Goal: Transaction & Acquisition: Purchase product/service

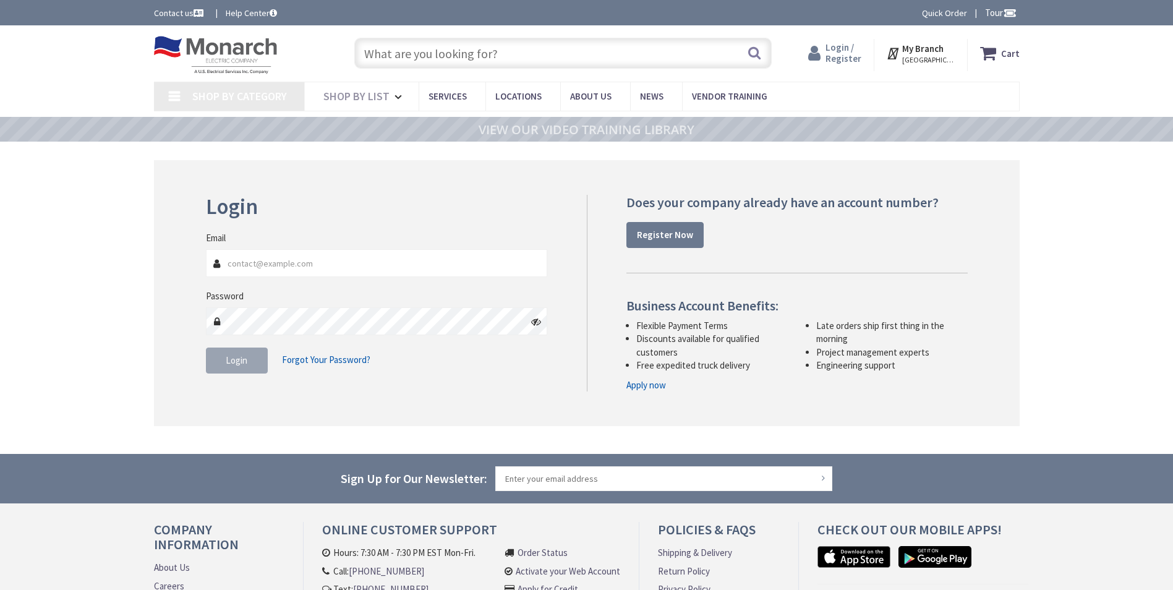
type input "[EMAIL_ADDRESS][DOMAIN_NAME]"
click at [847, 62] on span "Login / Register" at bounding box center [843, 52] width 36 height 23
type input "[EMAIL_ADDRESS][DOMAIN_NAME]"
click at [231, 363] on span "Login" at bounding box center [237, 360] width 22 height 12
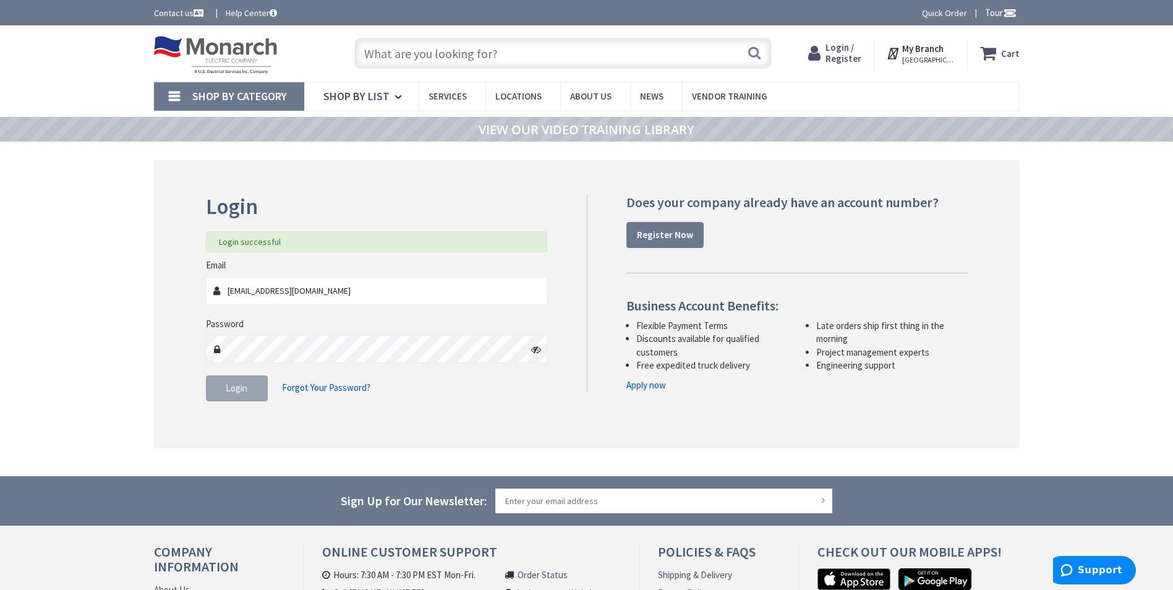
click at [475, 63] on input "text" at bounding box center [562, 53] width 417 height 31
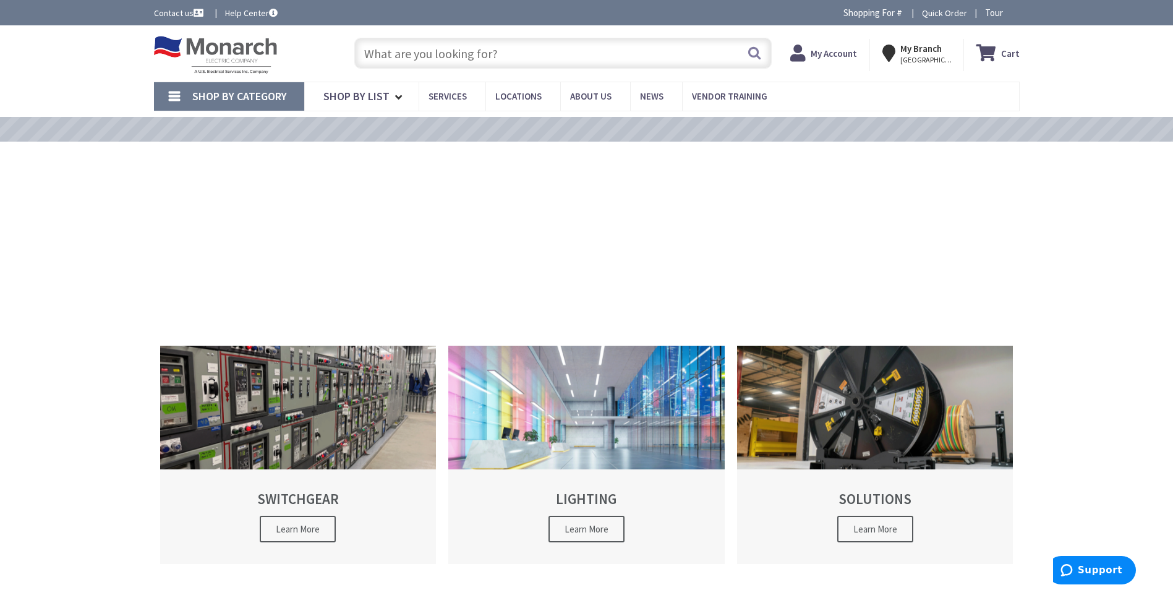
click at [508, 56] on input "text" at bounding box center [562, 53] width 417 height 31
paste input "Erico CAT16HPAB [PERSON_NAME]"
type input "Erico CAT16HPAB [PERSON_NAME]"
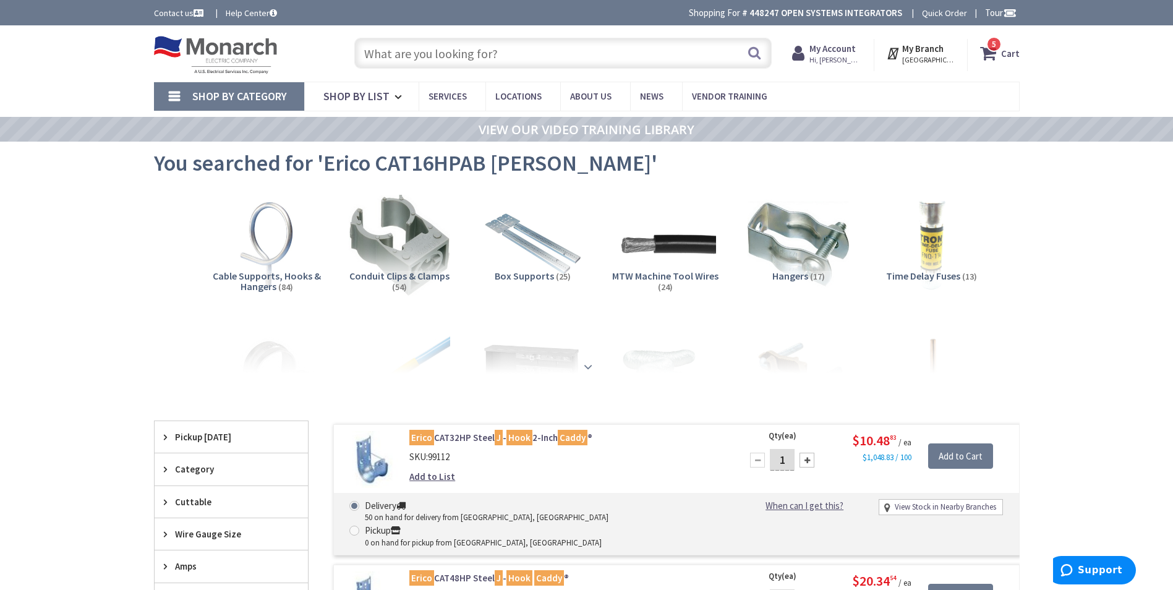
click at [589, 362] on strong at bounding box center [587, 367] width 15 height 14
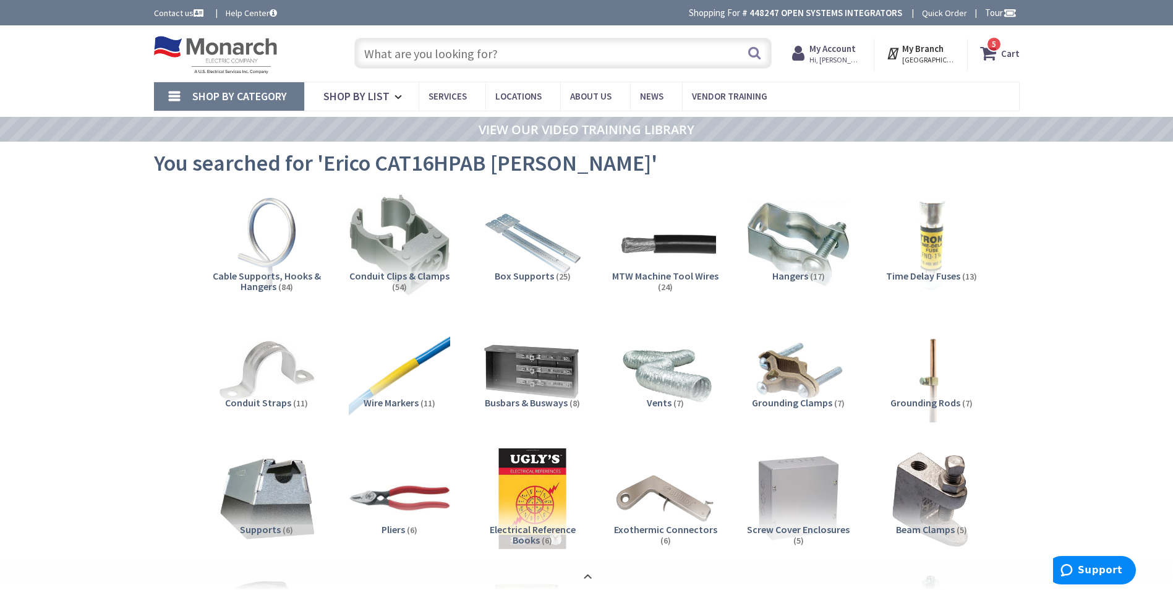
click at [276, 232] on img at bounding box center [266, 245] width 112 height 112
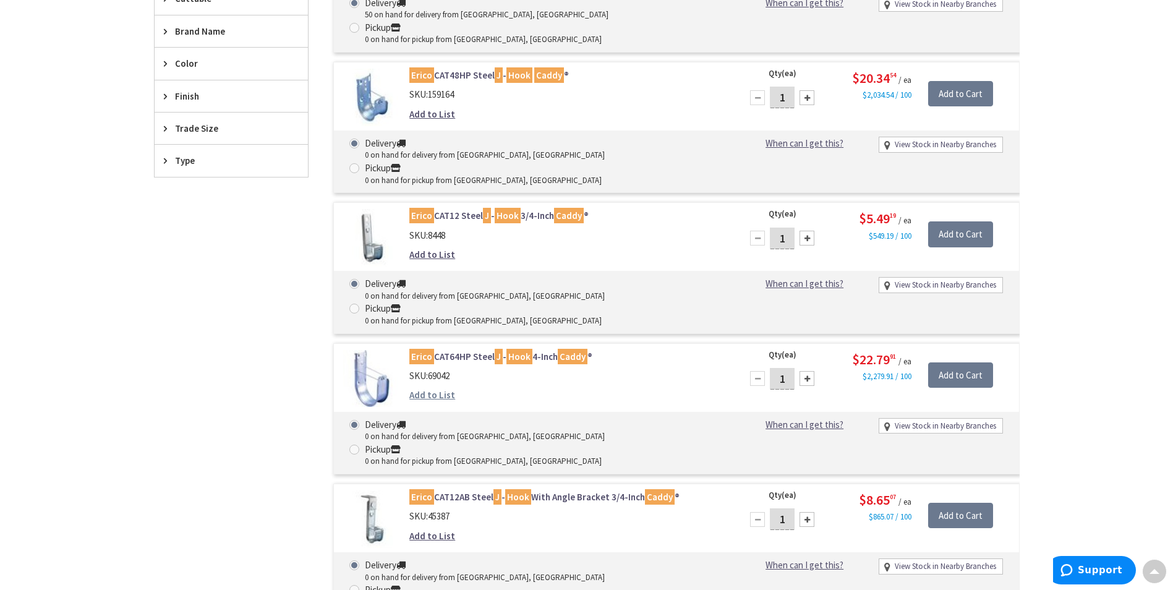
scroll to position [1925, 0]
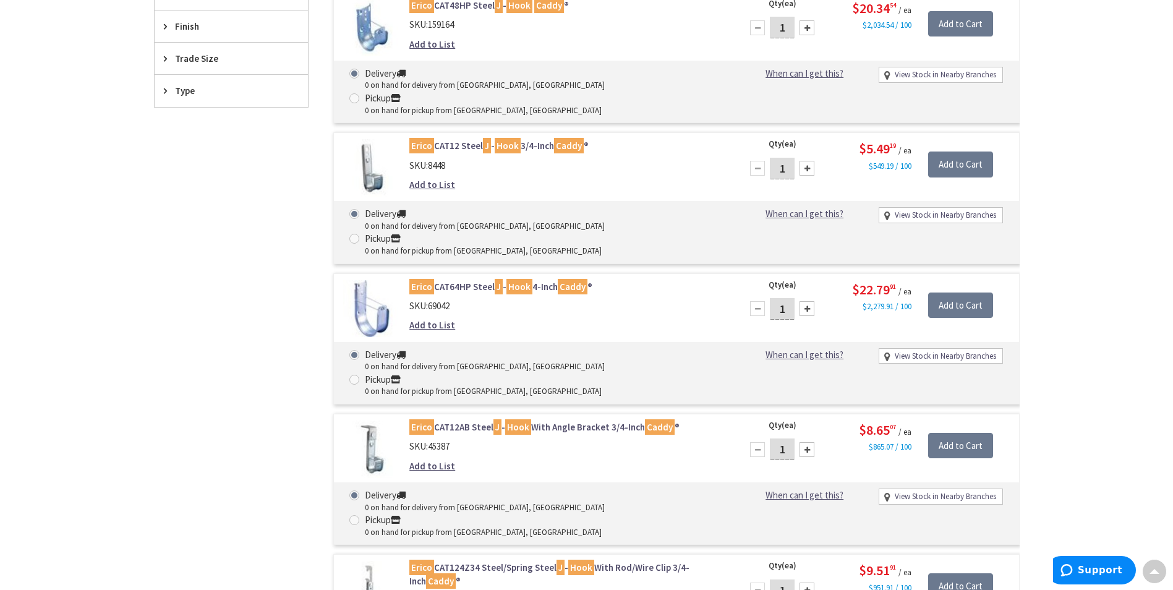
click at [377, 420] on img at bounding box center [371, 448] width 57 height 57
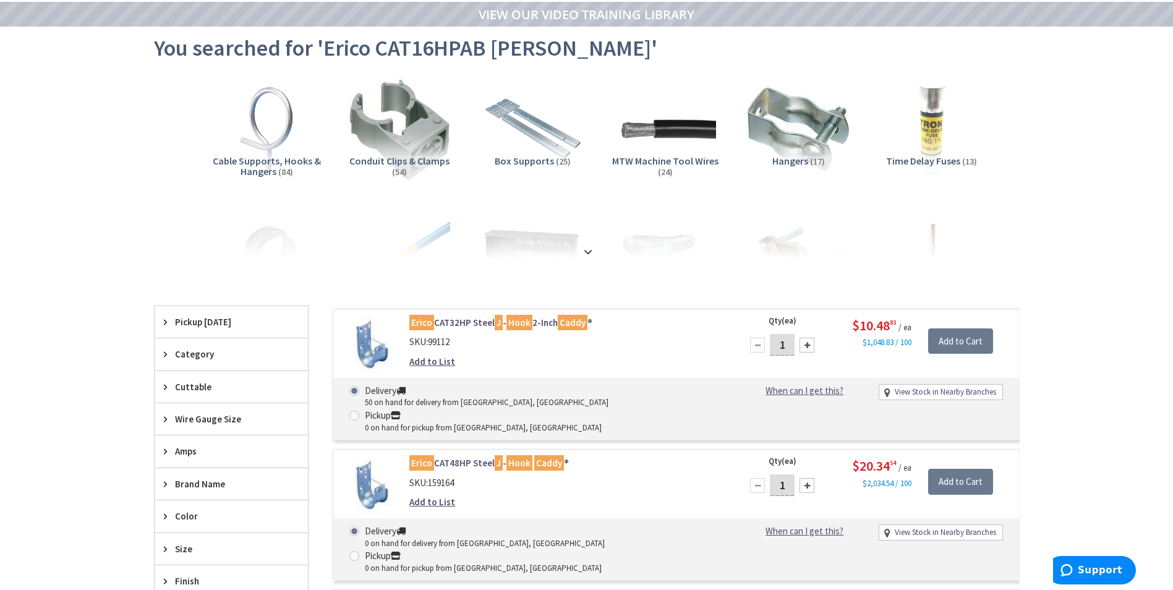
scroll to position [124, 0]
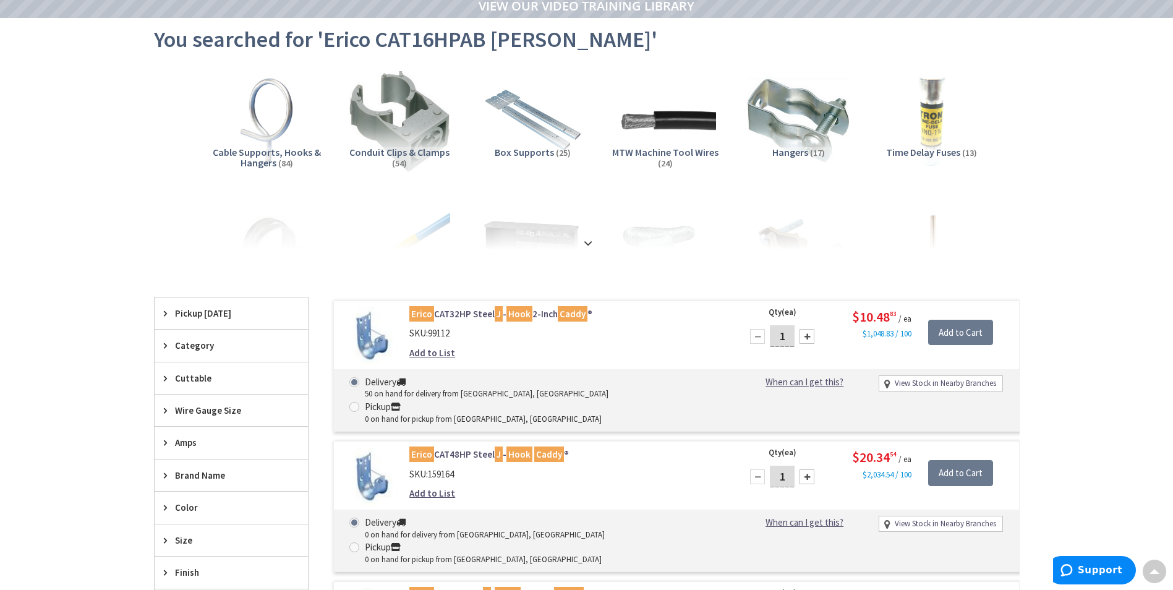
click at [171, 342] on icon at bounding box center [168, 345] width 9 height 9
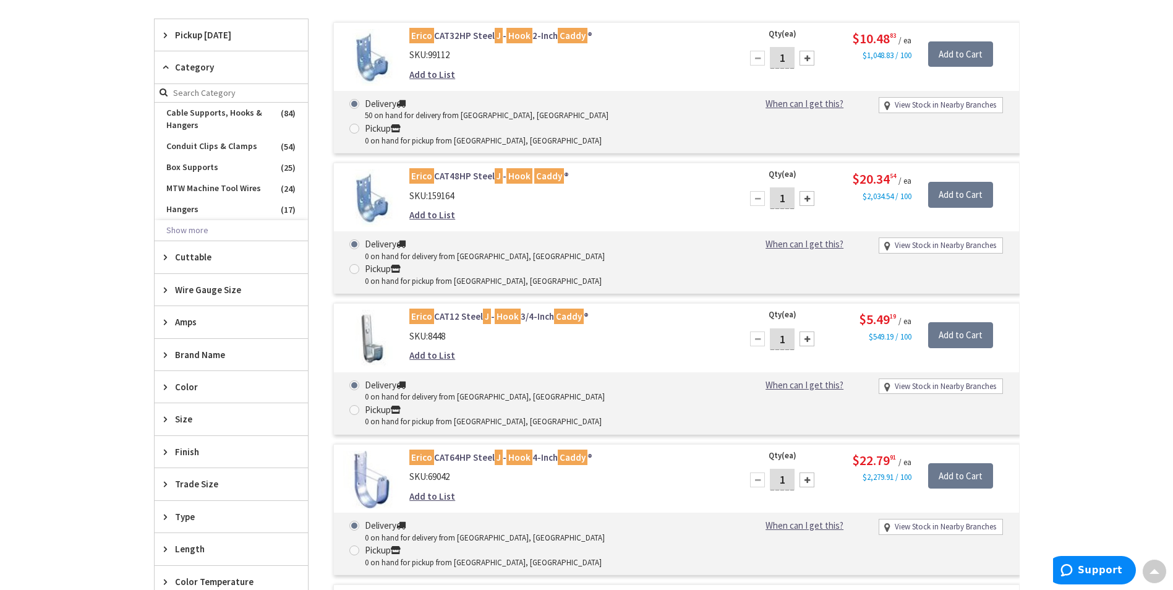
scroll to position [0, 0]
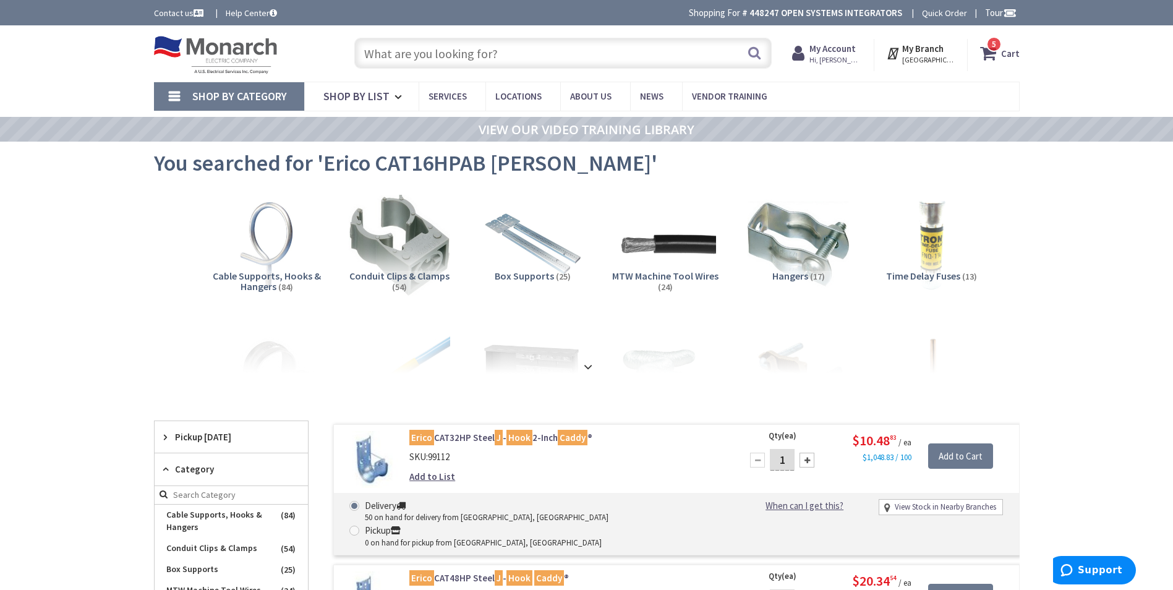
click at [587, 47] on input "text" at bounding box center [562, 53] width 417 height 31
drag, startPoint x: 587, startPoint y: 47, endPoint x: 507, endPoint y: 45, distance: 79.8
click at [507, 45] on input "text" at bounding box center [562, 53] width 417 height 31
paste input "Erico CAT16HPAB [PERSON_NAME]"
type input "Erico CAT16HPAB [PERSON_NAME]"
